Goal: Navigation & Orientation: Find specific page/section

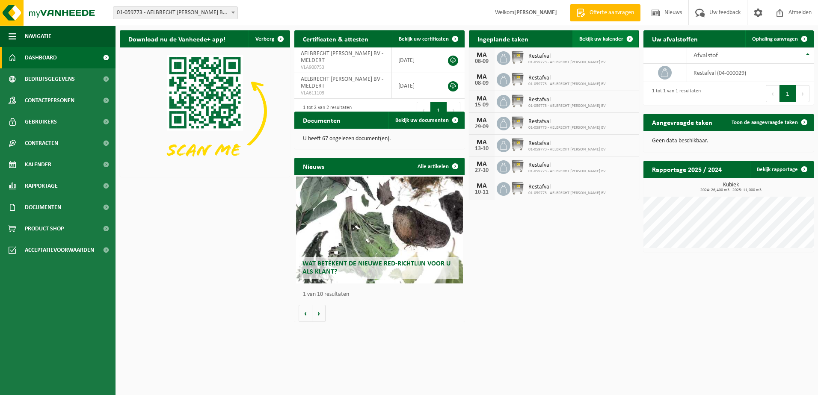
click at [603, 38] on span "Bekijk uw kalender" at bounding box center [601, 39] width 44 height 6
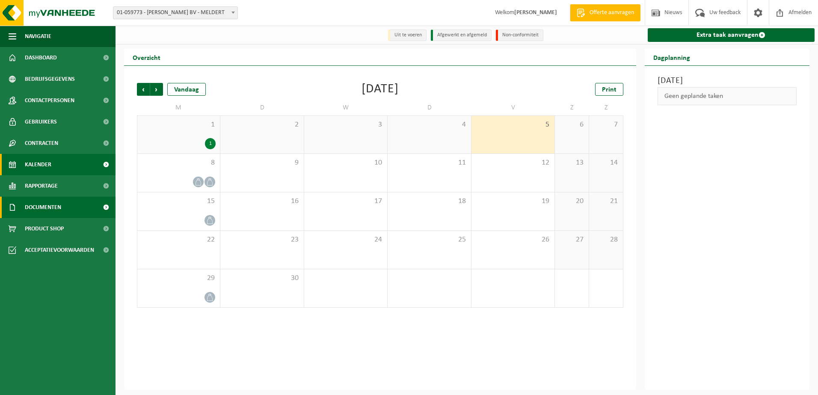
click at [63, 208] on link "Documenten" at bounding box center [57, 207] width 115 height 21
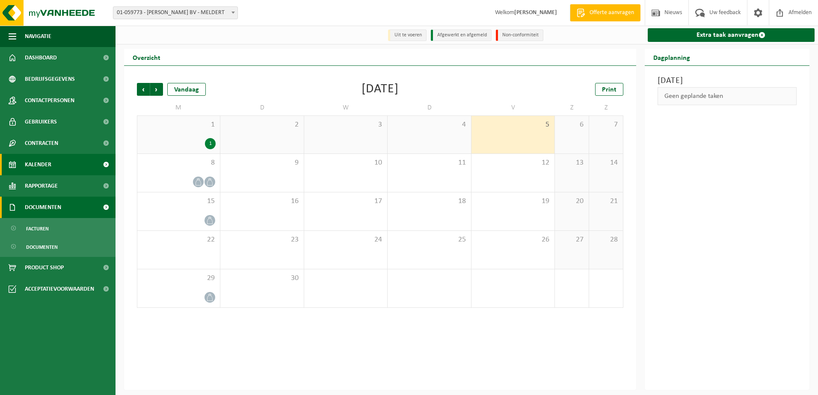
click at [63, 207] on link "Documenten" at bounding box center [57, 207] width 115 height 21
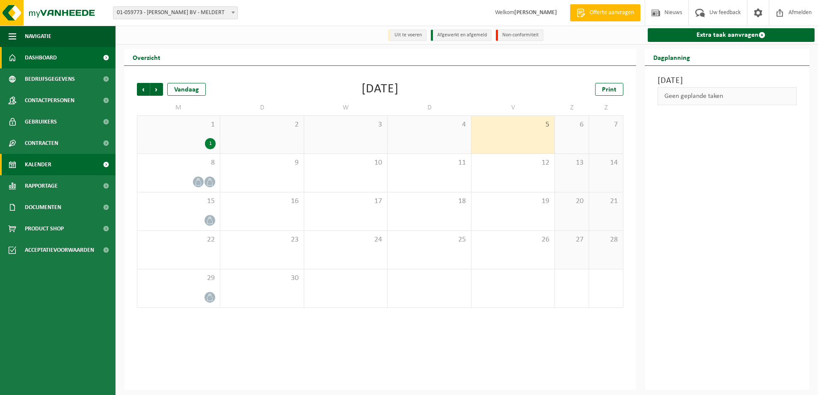
click at [40, 55] on span "Dashboard" at bounding box center [41, 57] width 32 height 21
